Goal: Information Seeking & Learning: Learn about a topic

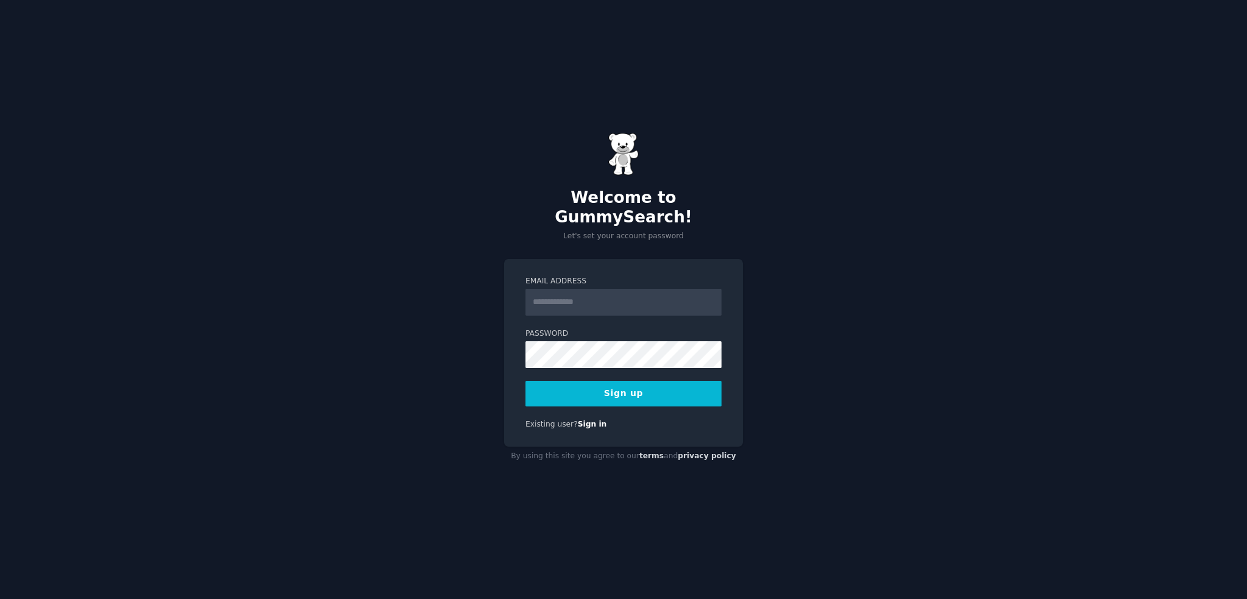
type input "**********"
click at [617, 382] on button "Sign up" at bounding box center [624, 394] width 196 height 26
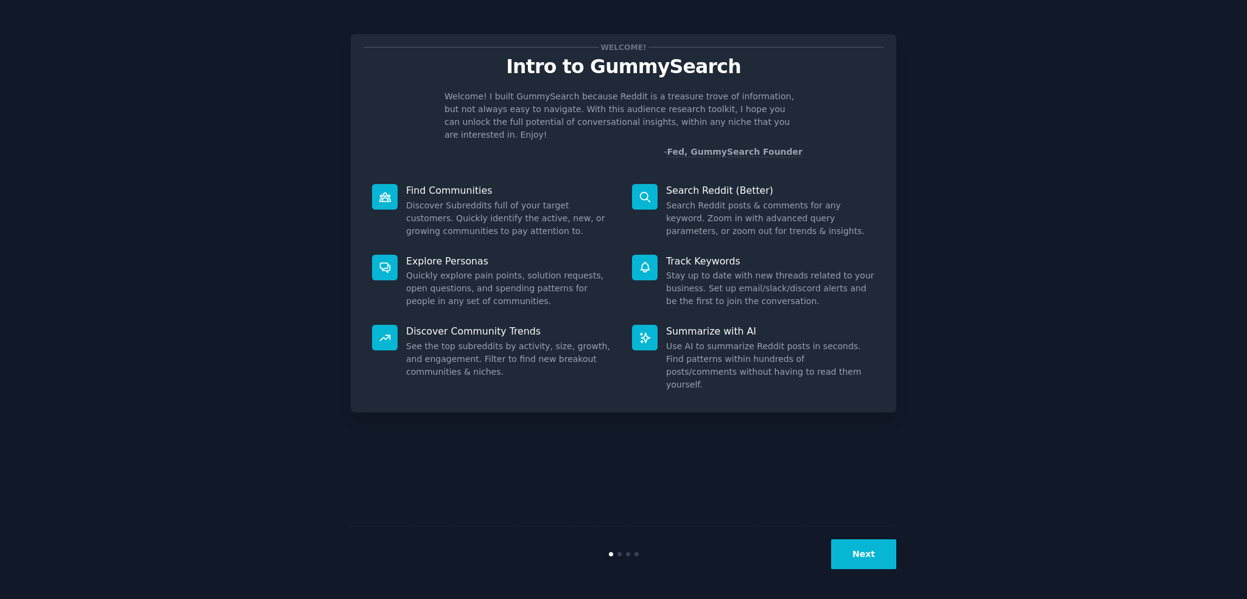
click at [851, 557] on button "Next" at bounding box center [863, 554] width 65 height 30
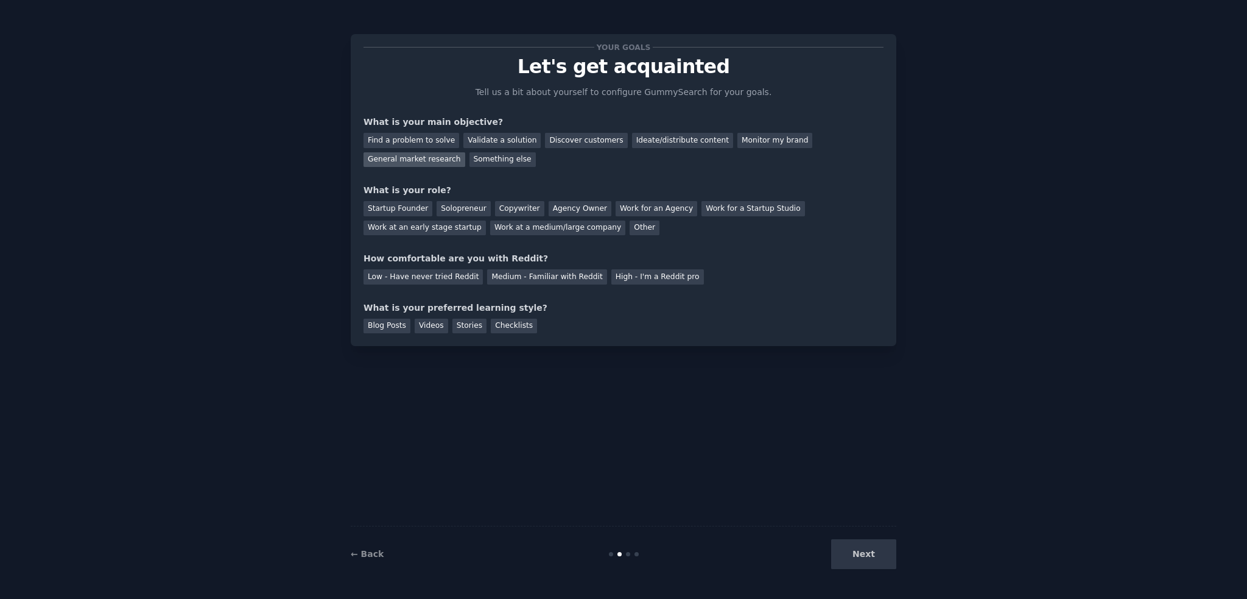
click at [465, 152] on div "General market research" at bounding box center [415, 159] width 102 height 15
click at [639, 205] on div "Work for an Agency" at bounding box center [657, 208] width 82 height 15
click at [509, 274] on div "Medium - Familiar with Reddit" at bounding box center [546, 276] width 119 height 15
click at [501, 325] on div "Checklists" at bounding box center [514, 326] width 46 height 15
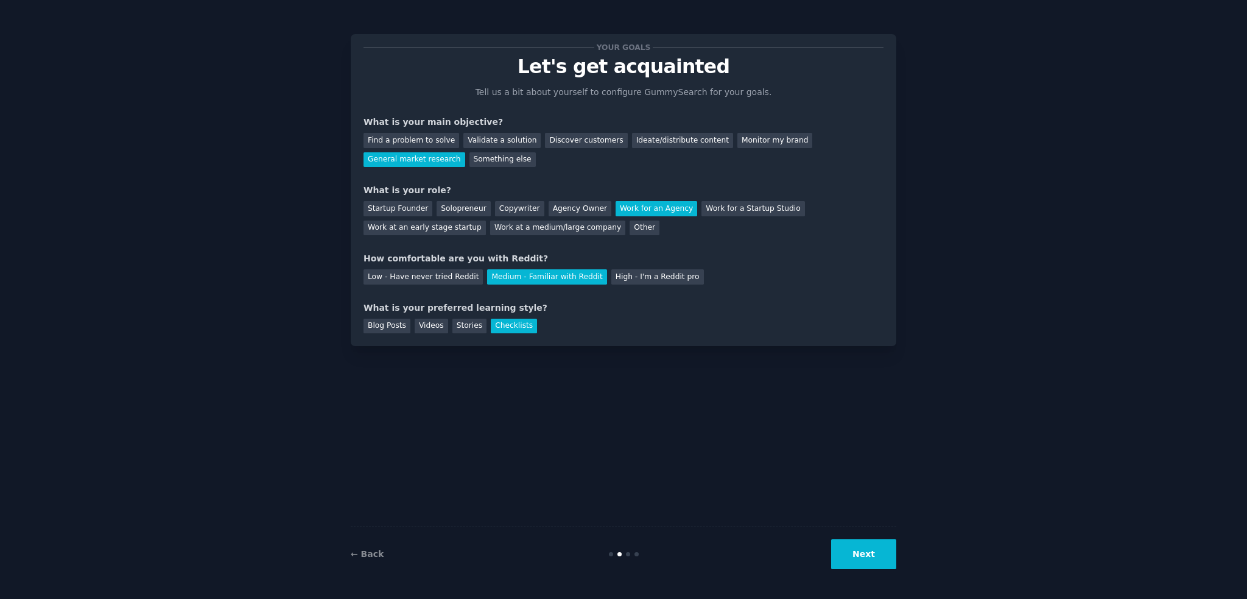
click at [870, 554] on button "Next" at bounding box center [863, 554] width 65 height 30
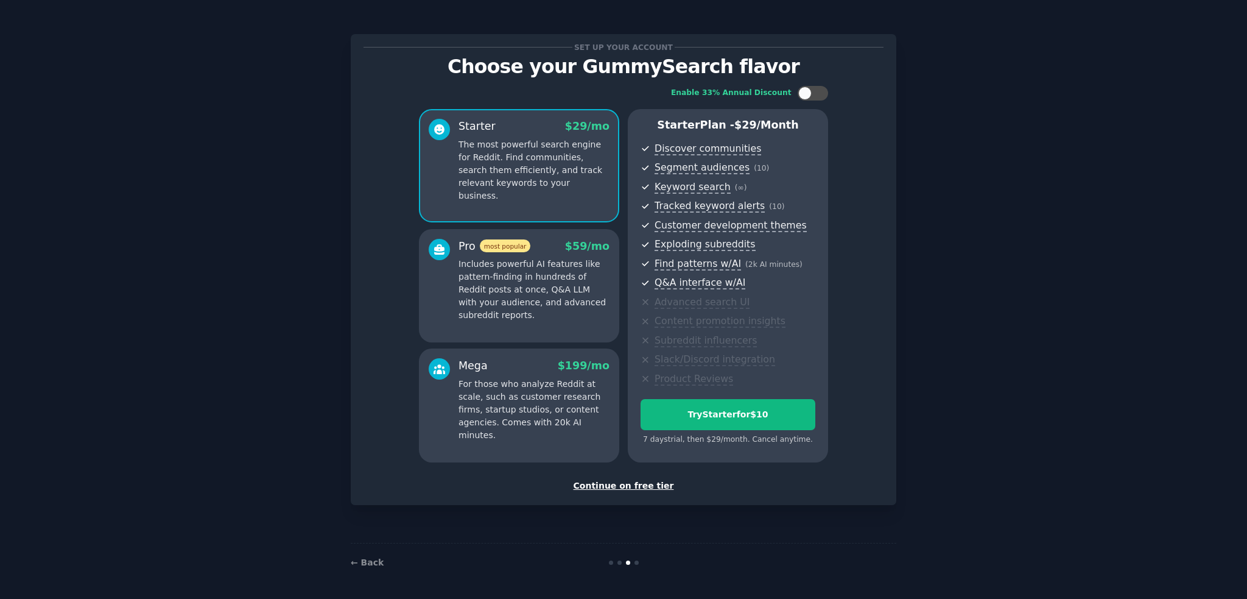
click at [633, 482] on div "Continue on free tier" at bounding box center [624, 485] width 520 height 13
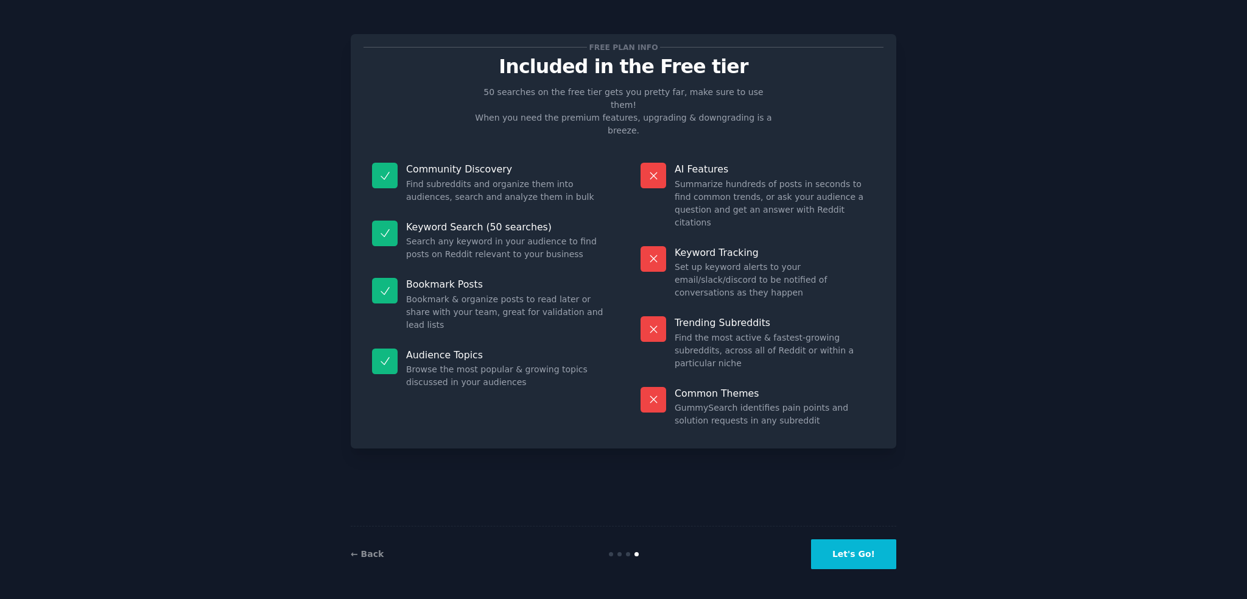
click at [879, 557] on button "Let's Go!" at bounding box center [853, 554] width 85 height 30
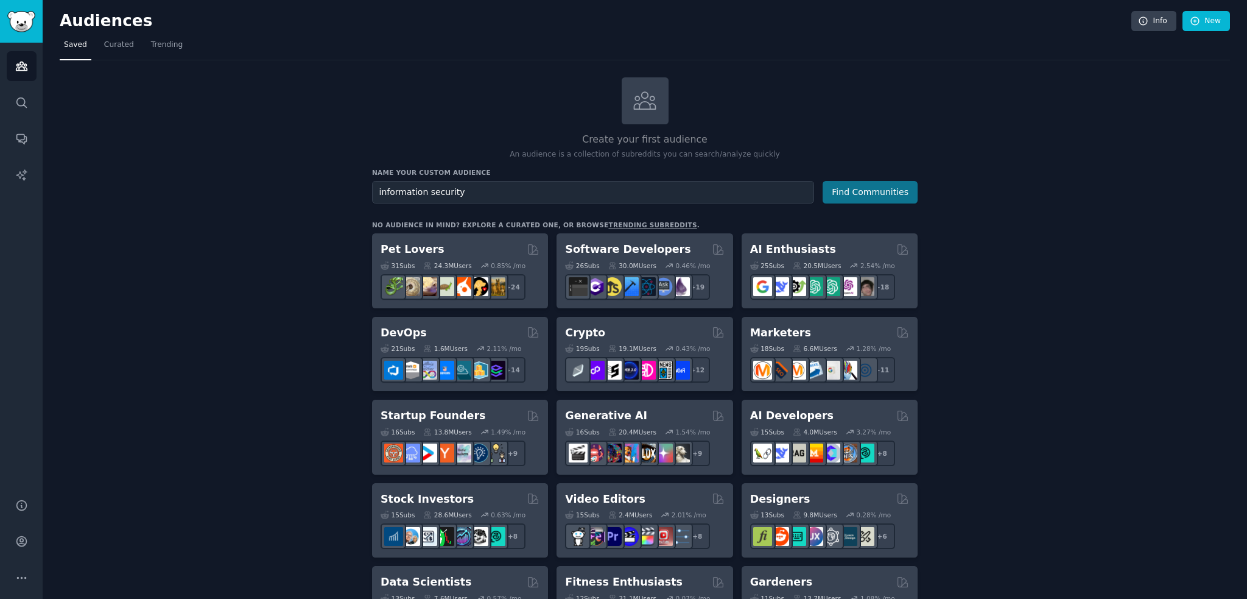
type input "information security"
click at [877, 195] on button "Find Communities" at bounding box center [870, 192] width 95 height 23
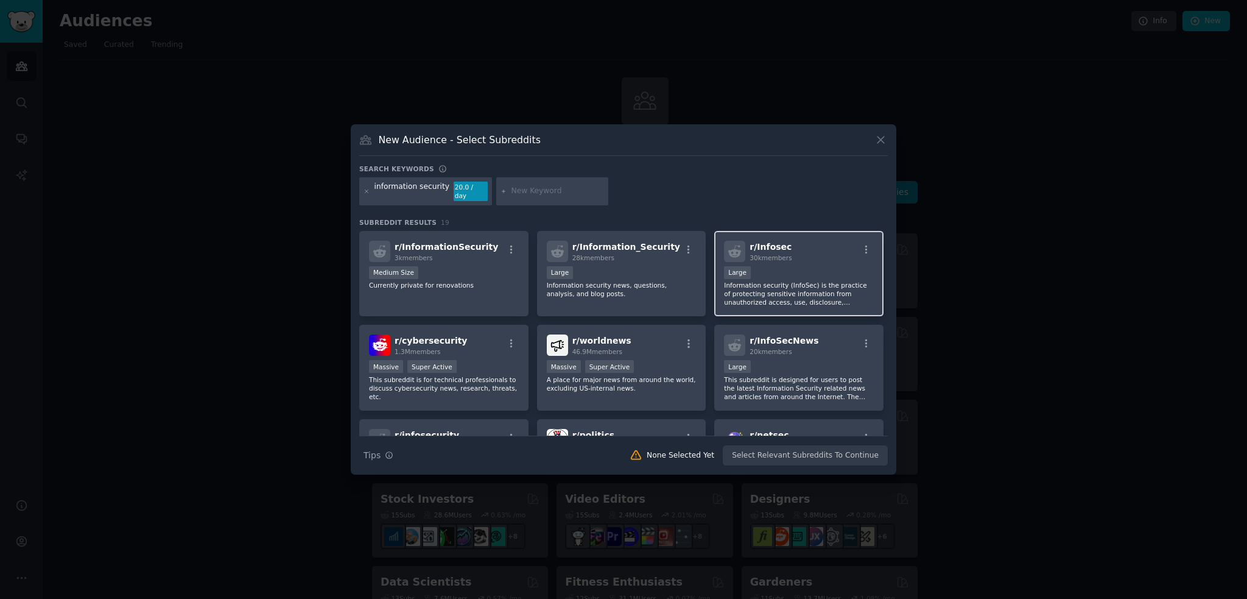
click at [806, 281] on p "Information security (InfoSec) is the practice of protecting sensitive informat…" at bounding box center [799, 294] width 150 height 26
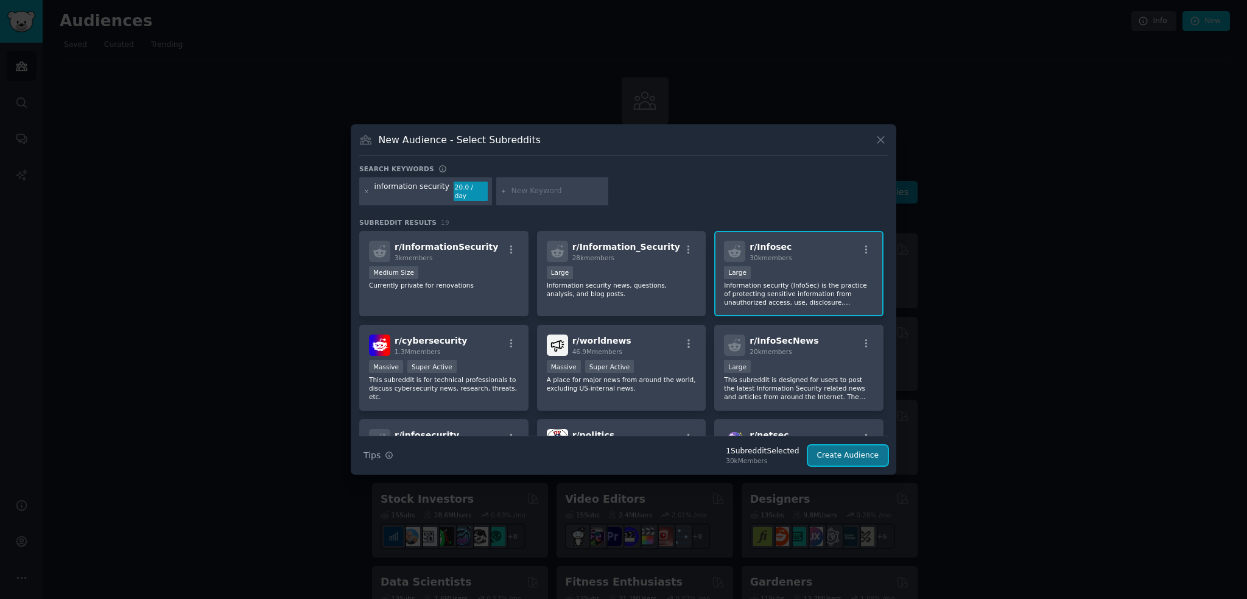
click at [848, 452] on button "Create Audience" at bounding box center [848, 455] width 80 height 21
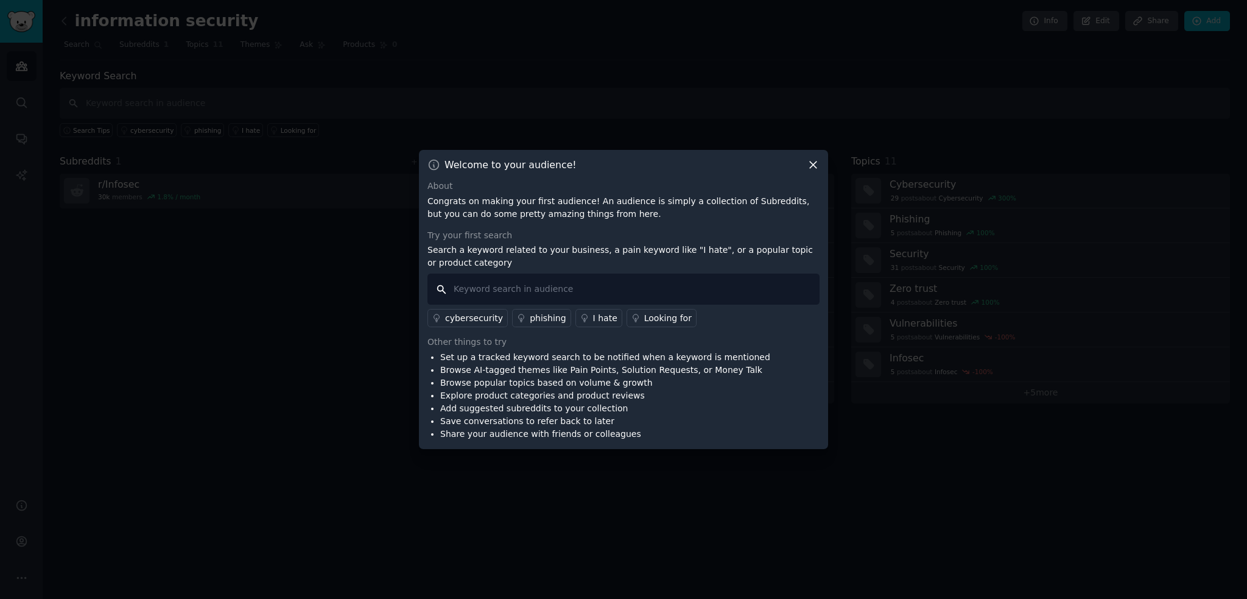
click at [585, 287] on input "text" at bounding box center [624, 288] width 392 height 31
type input "a"
type input "api security"
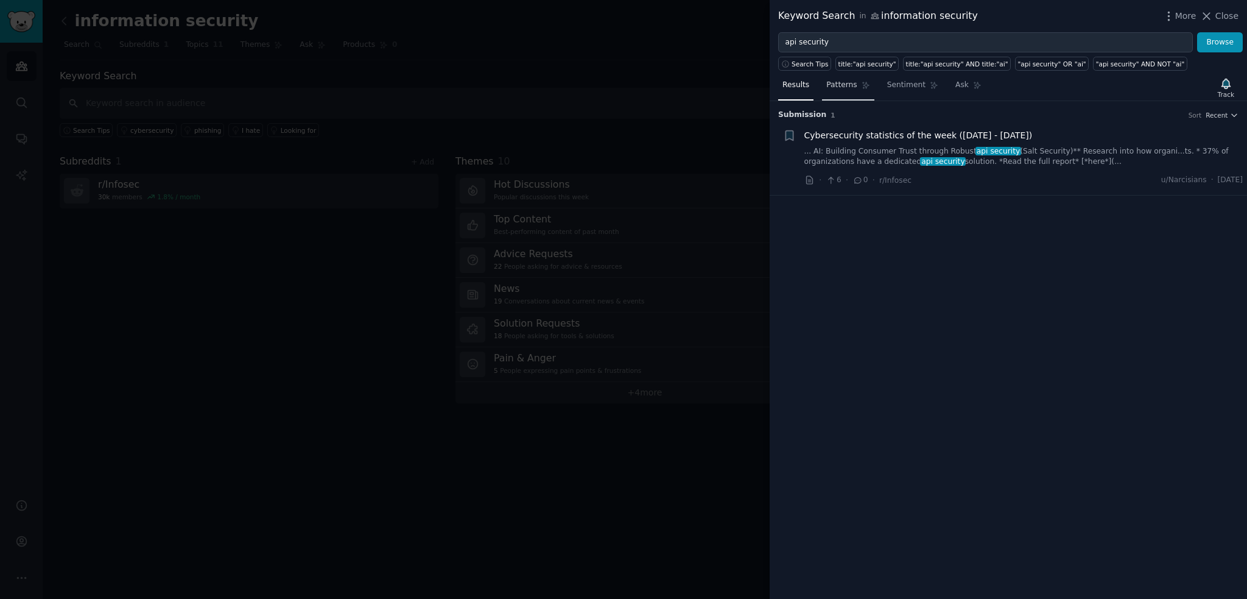
click at [836, 85] on span "Patterns" at bounding box center [841, 85] width 30 height 11
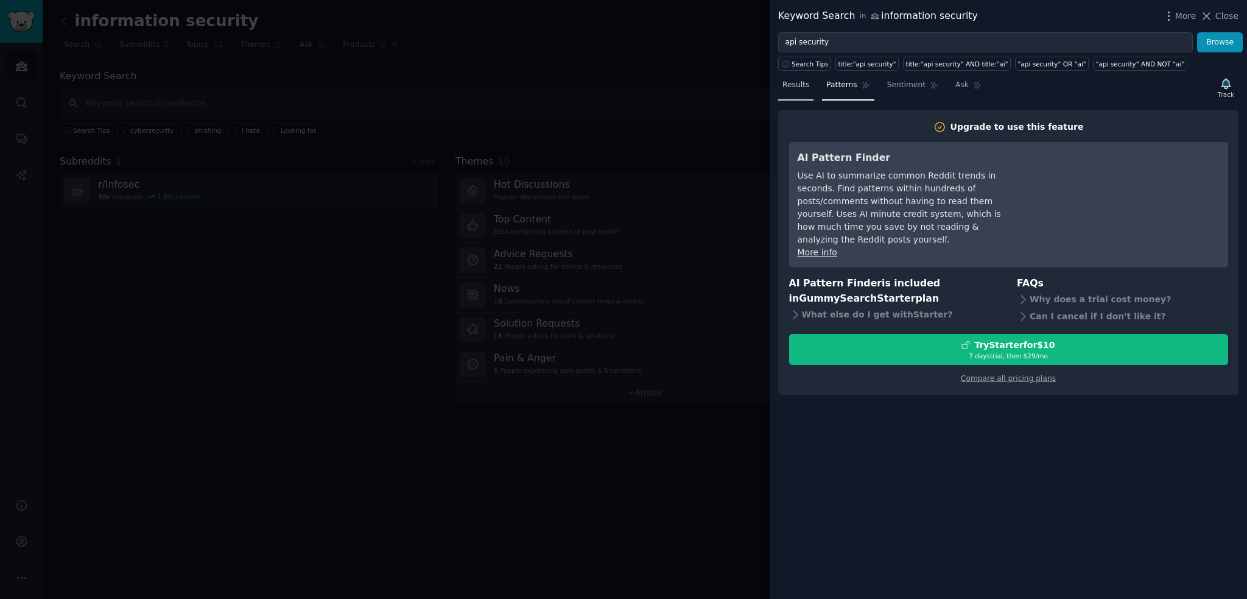
click at [778, 91] on link "Results" at bounding box center [795, 88] width 35 height 25
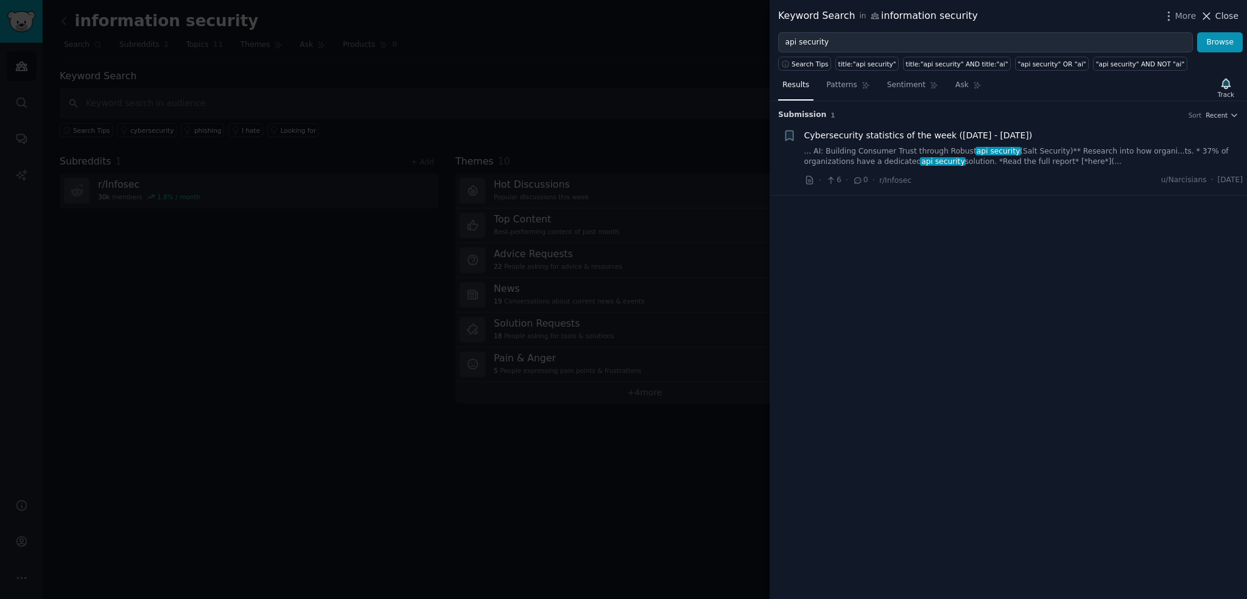
click at [1222, 19] on span "Close" at bounding box center [1227, 16] width 23 height 13
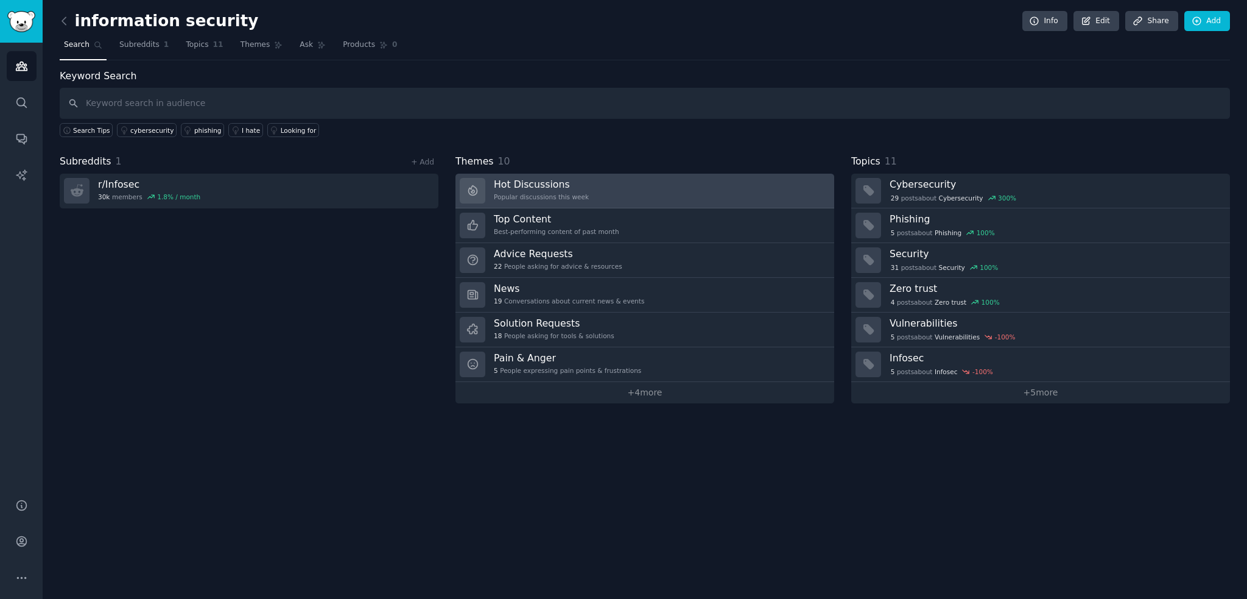
click at [587, 199] on link "Hot Discussions Popular discussions this week" at bounding box center [645, 191] width 379 height 35
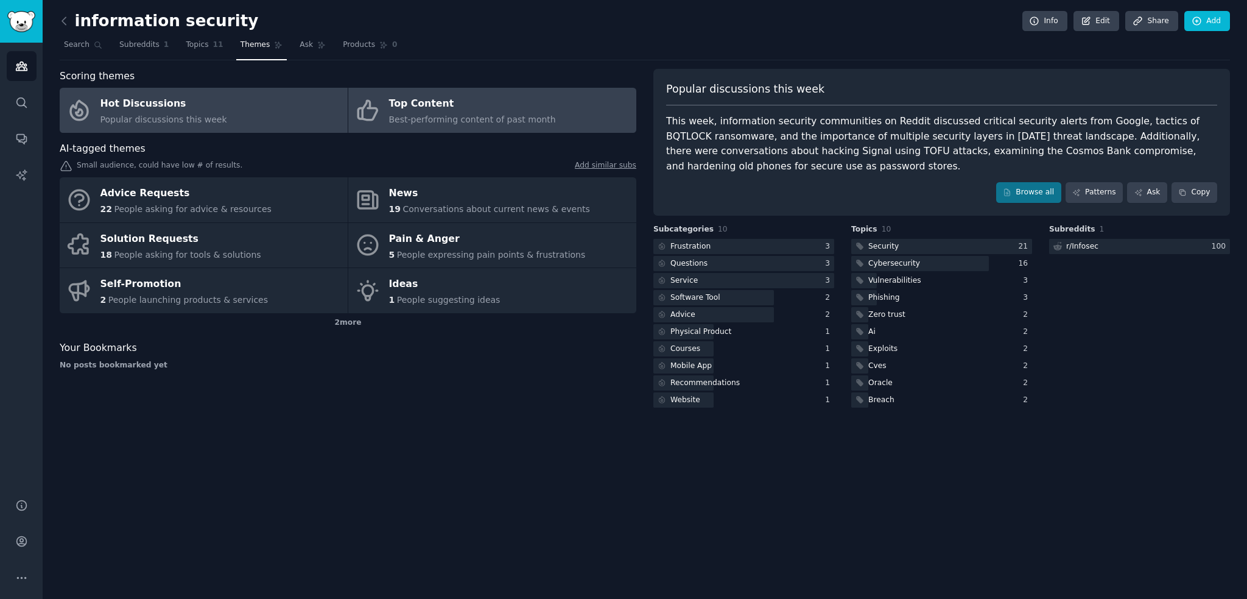
click at [498, 119] on span "Best-performing content of past month" at bounding box center [472, 119] width 167 height 10
